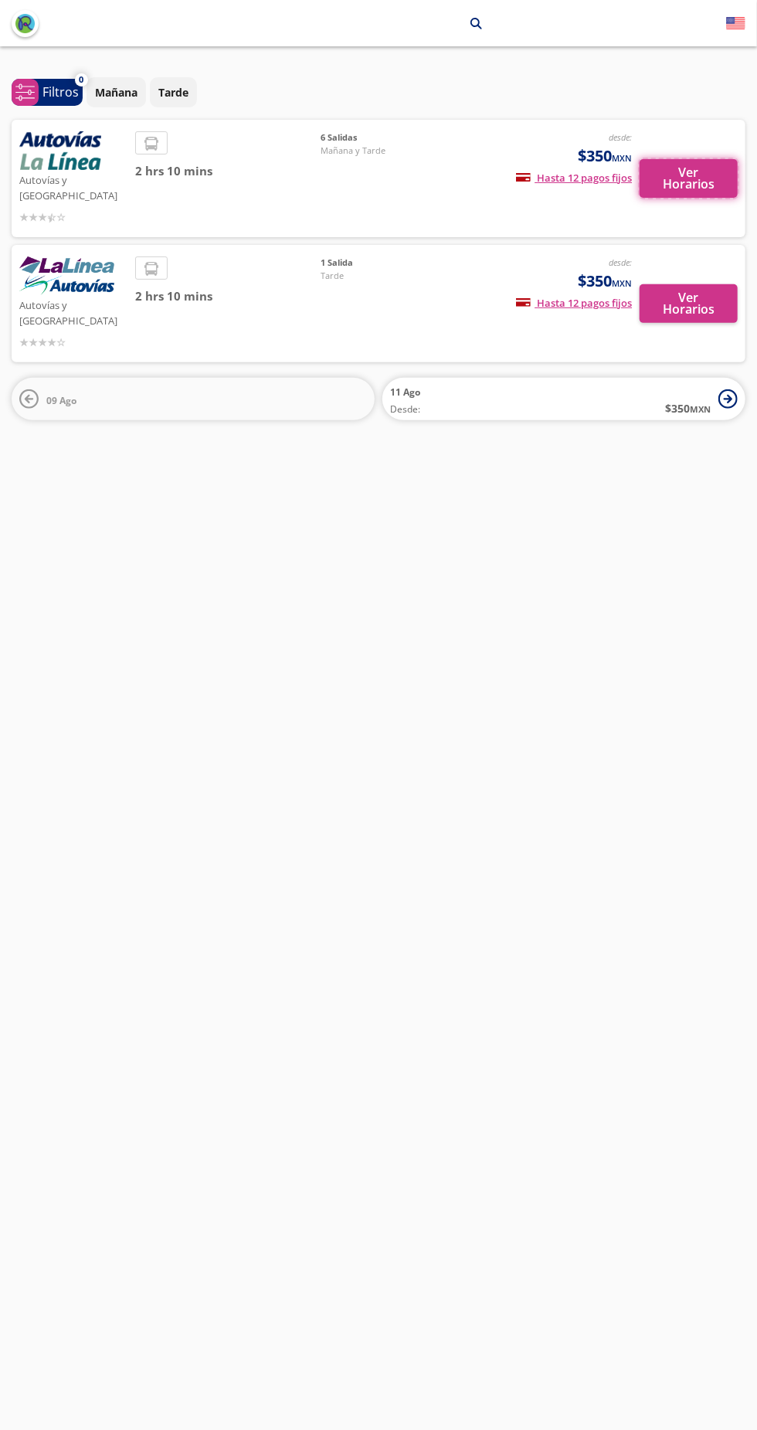
click at [685, 185] on button "Ver Horarios" at bounding box center [689, 178] width 98 height 39
click at [696, 284] on button "Ver Horarios" at bounding box center [689, 303] width 98 height 39
